Goal: Find specific page/section: Find specific page/section

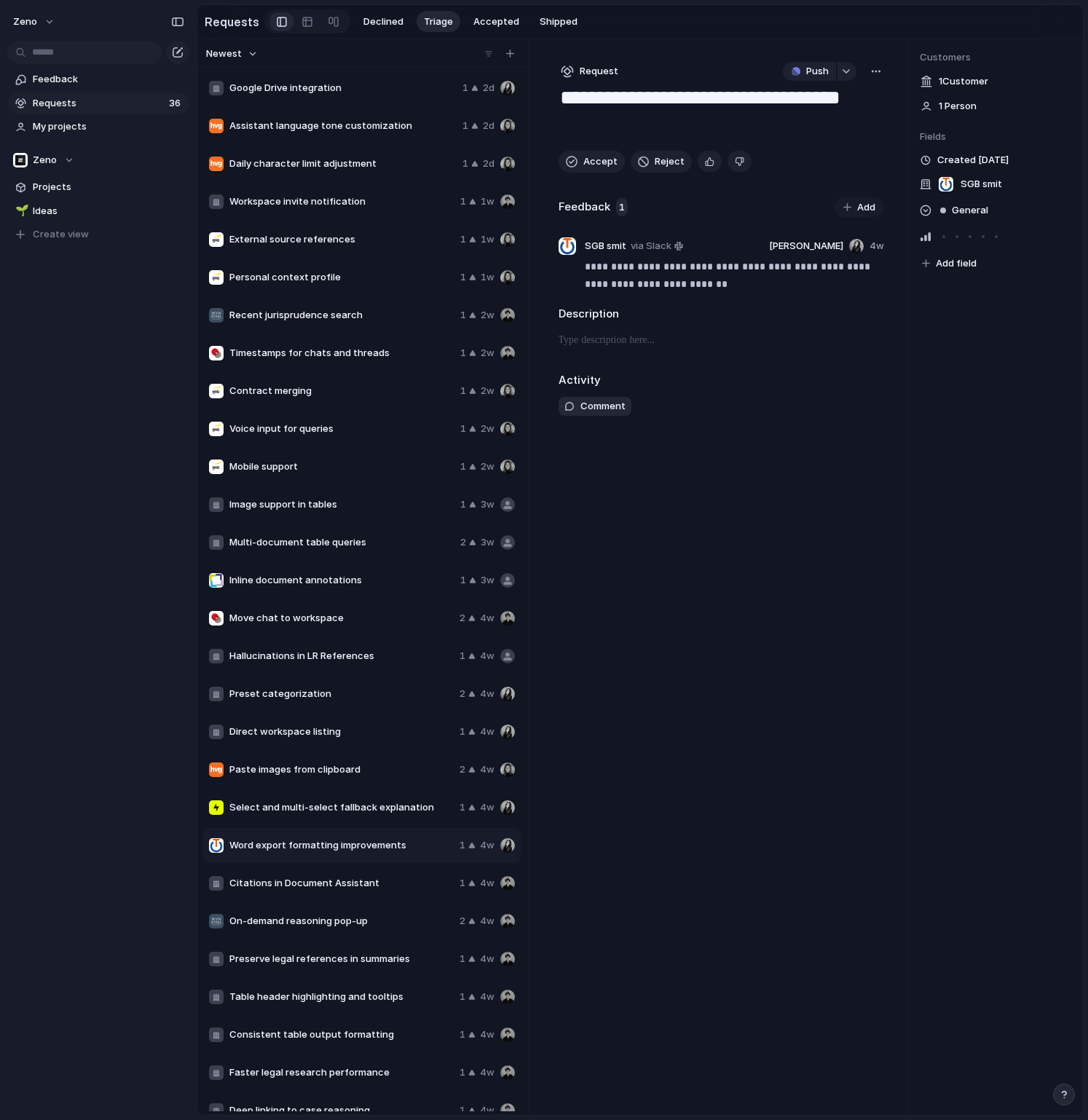
scroll to position [359, 0]
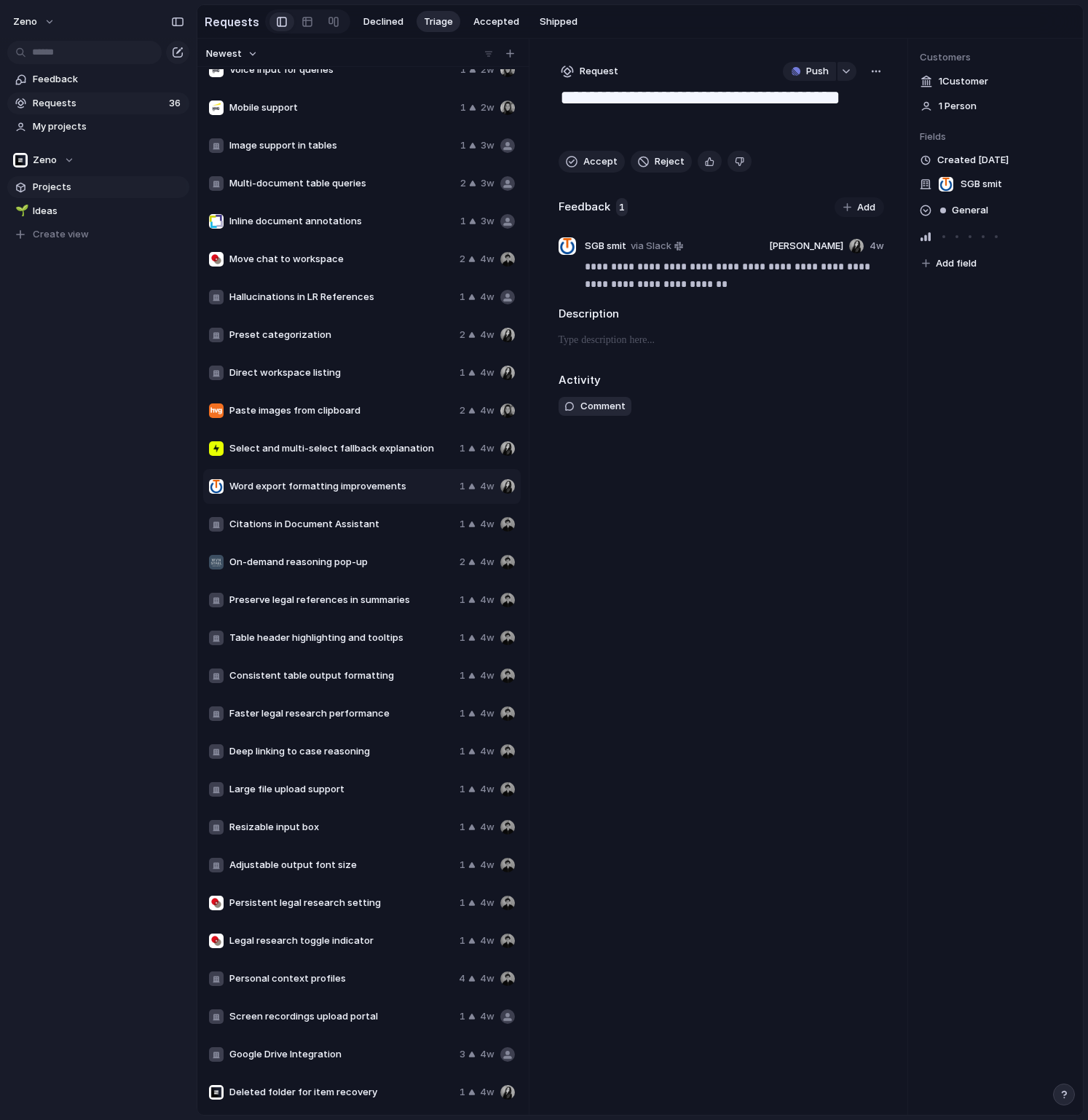
click at [67, 183] on span "Projects" at bounding box center [108, 187] width 152 height 14
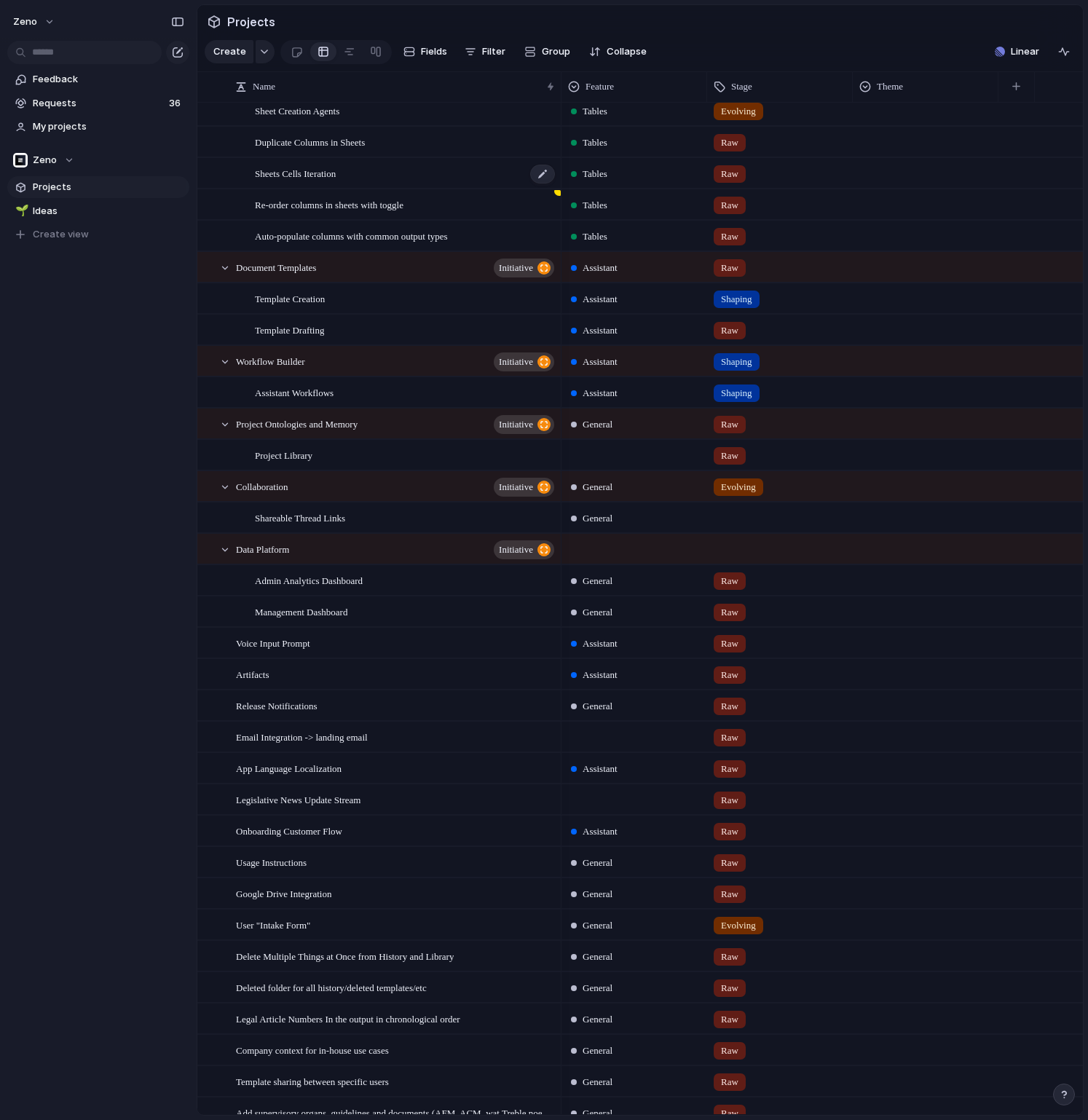
scroll to position [555, 0]
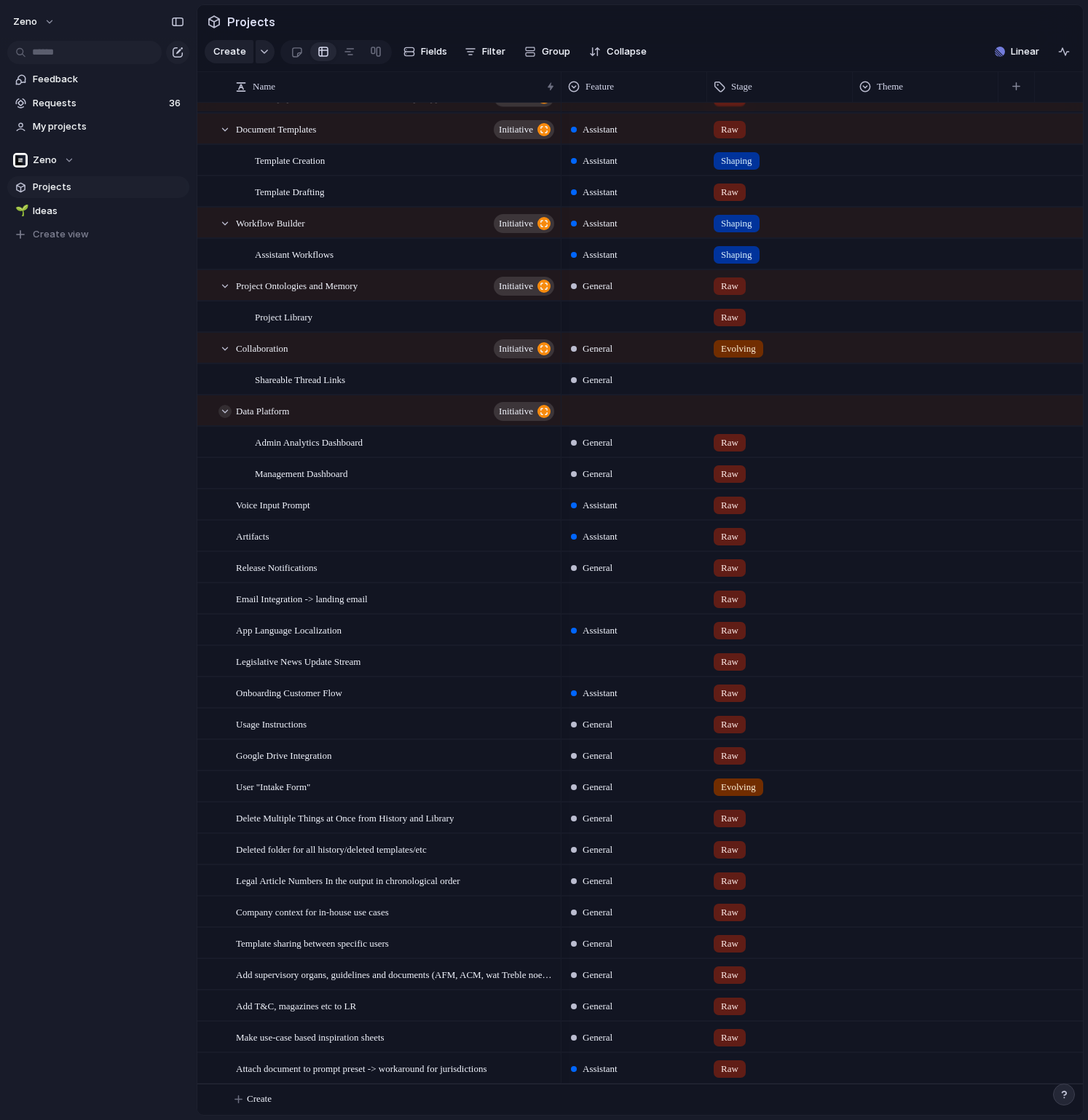
click at [224, 412] on div at bounding box center [225, 411] width 13 height 13
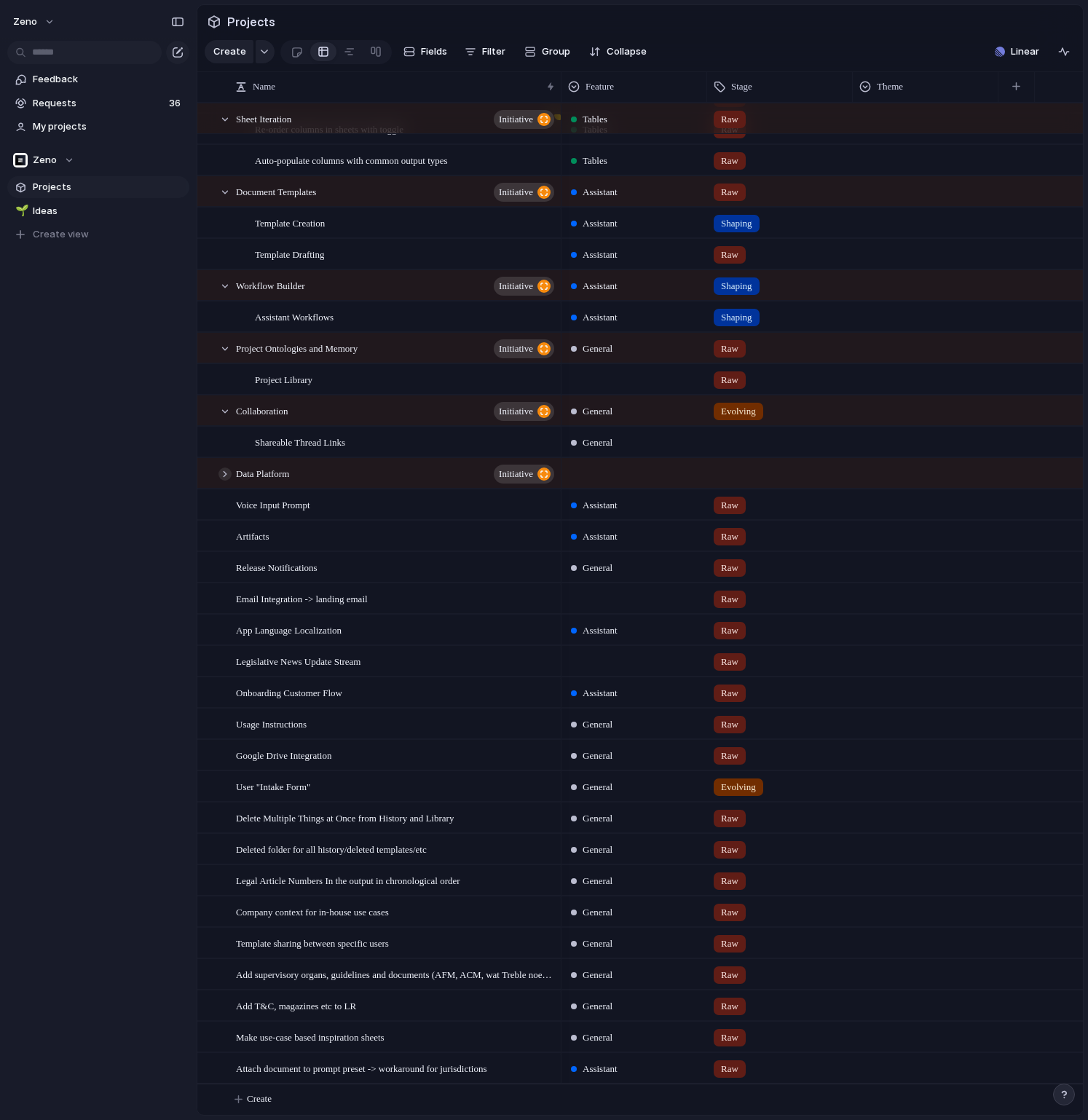
click at [223, 474] on div at bounding box center [225, 475] width 13 height 13
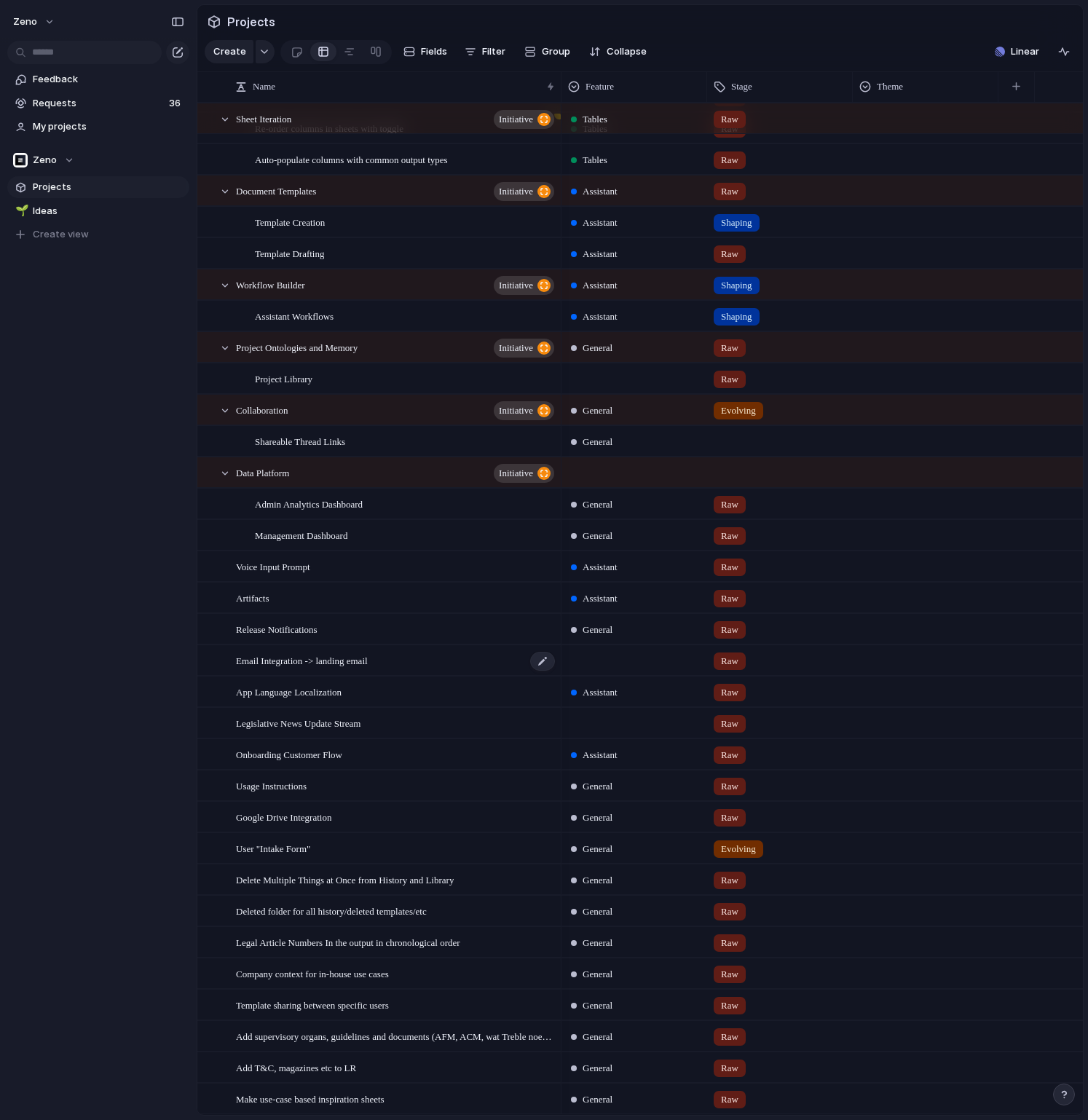
scroll to position [555, 0]
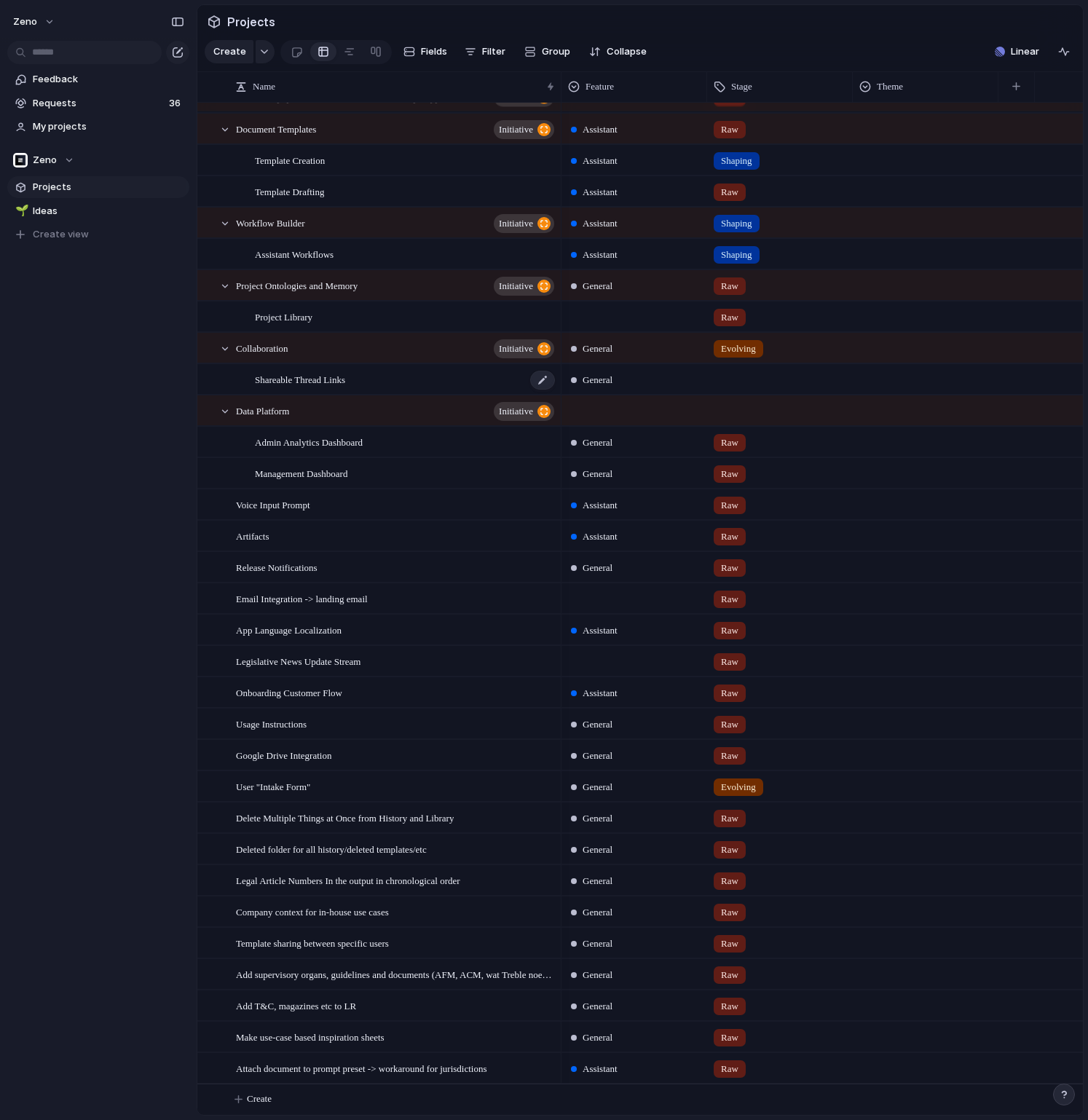
click at [315, 376] on span "Shareable Thread Links" at bounding box center [300, 379] width 90 height 17
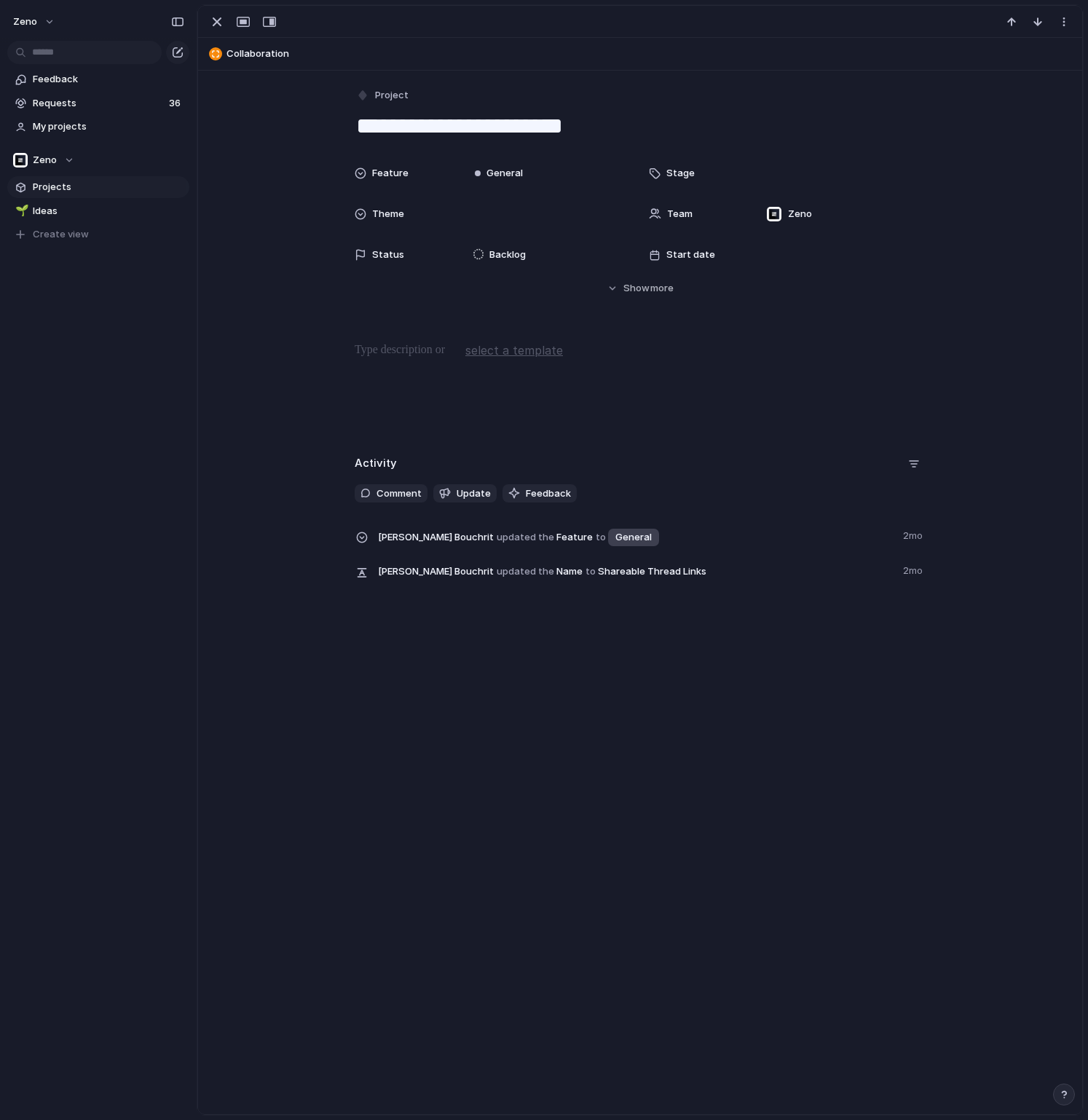
click at [217, 33] on div at bounding box center [640, 22] width 884 height 32
click at [217, 27] on div "button" at bounding box center [216, 22] width 17 height 17
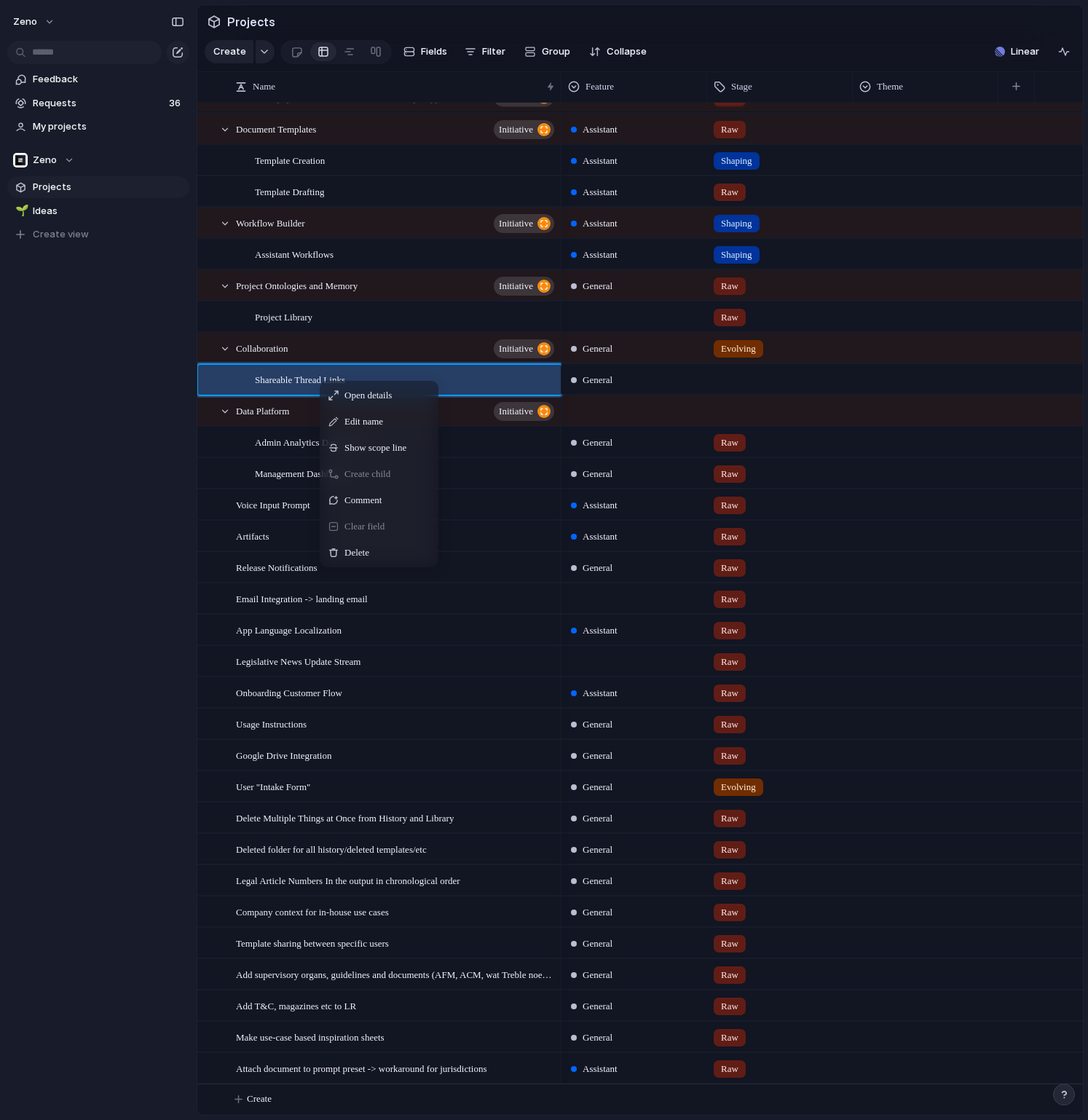
click at [53, 378] on div "Zeno Feedback Requests 36 My projects Zeno Projects 🌱 Ideas To pick up a dragga…" at bounding box center [98, 560] width 196 height 1120
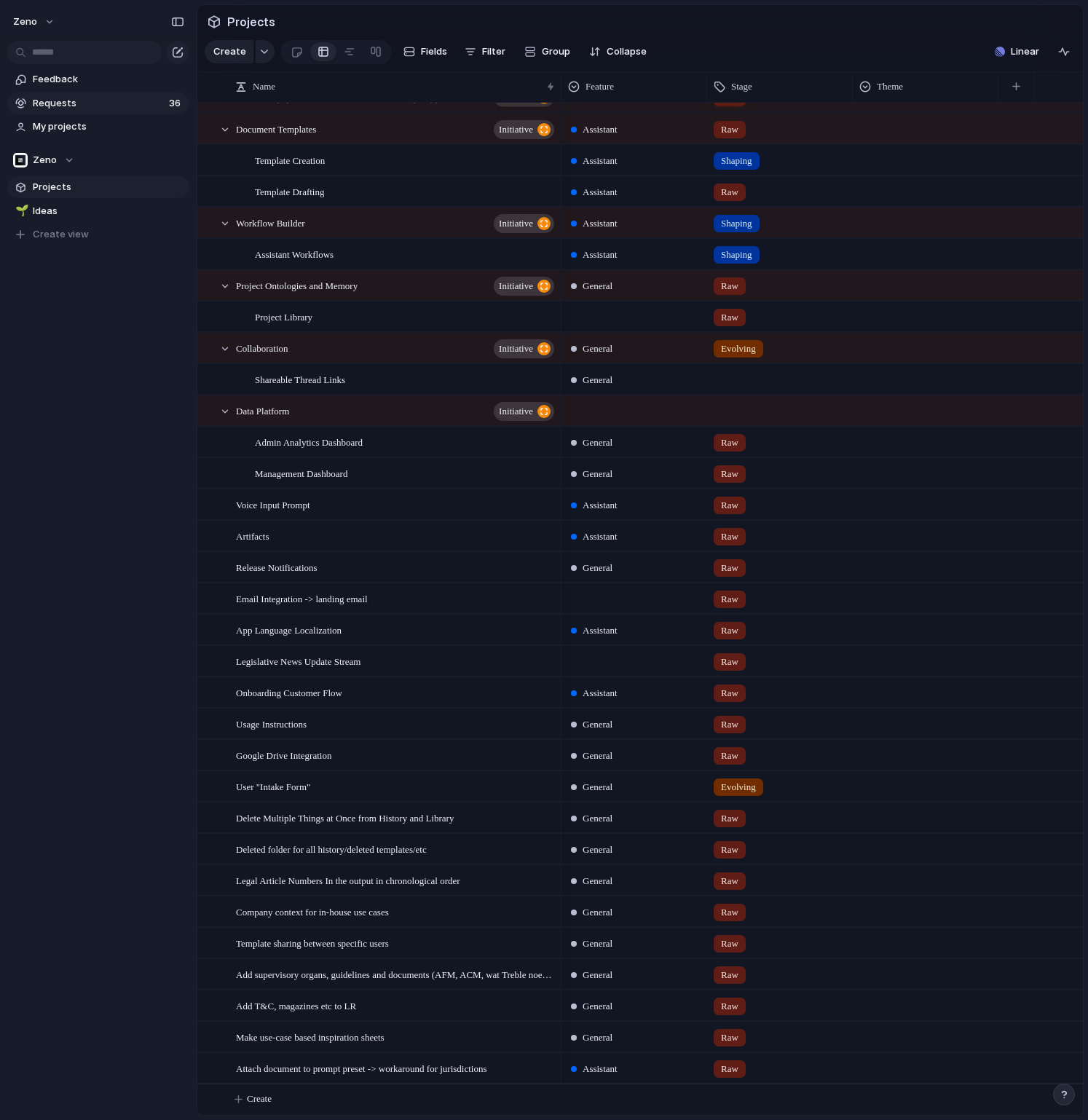
click at [90, 111] on link "Requests 36" at bounding box center [98, 103] width 182 height 22
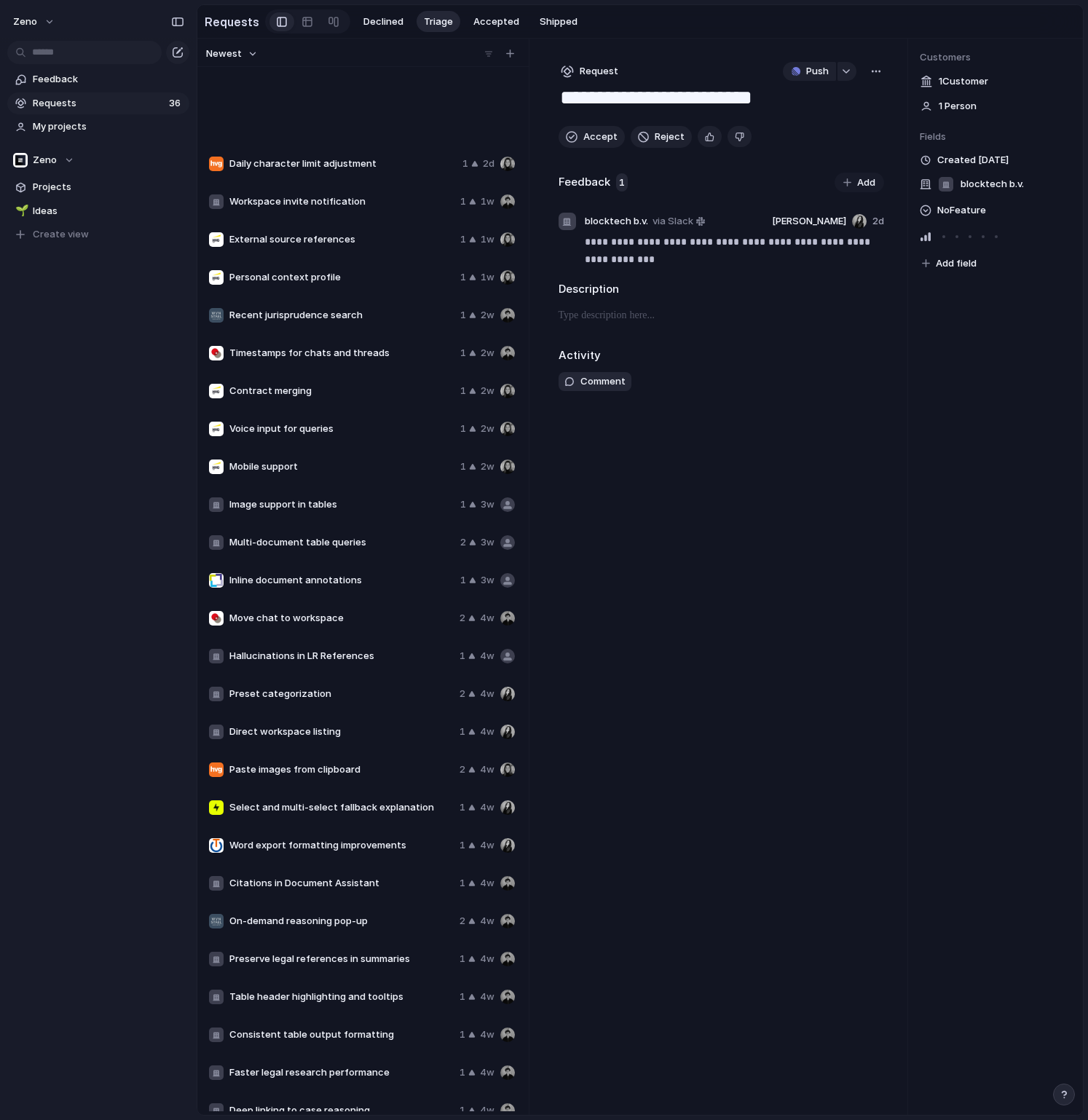
scroll to position [359, 0]
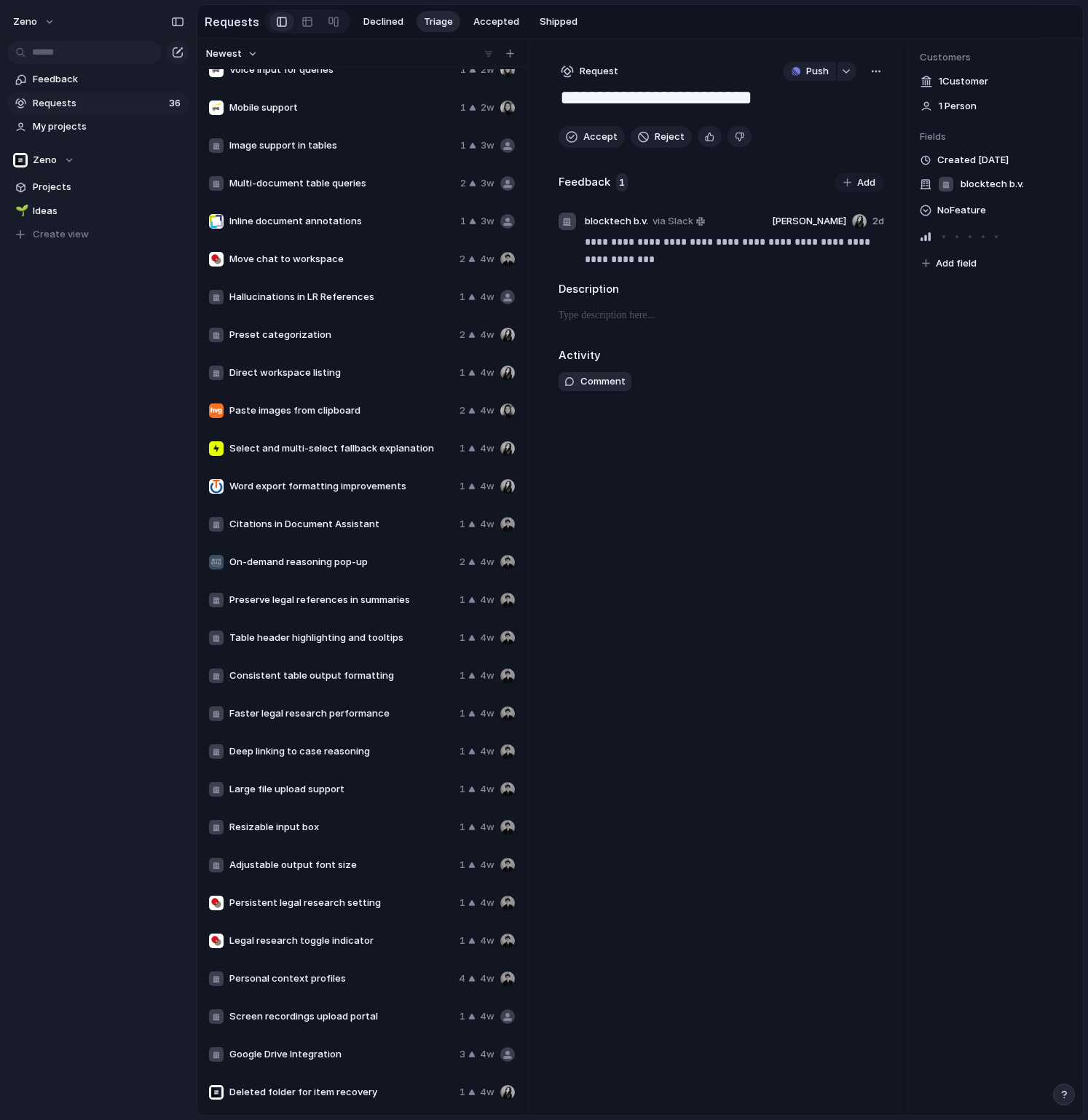
click at [282, 1098] on span "Deleted folder for item recovery" at bounding box center [341, 1093] width 224 height 14
type textarea "**********"
